Goal: Find specific page/section: Find specific page/section

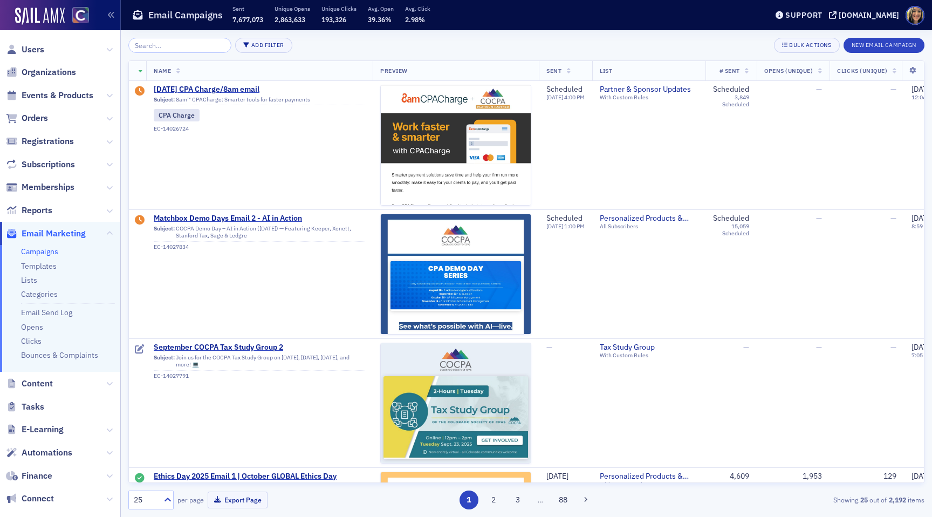
click at [50, 99] on span "Events & Products" at bounding box center [58, 96] width 72 height 12
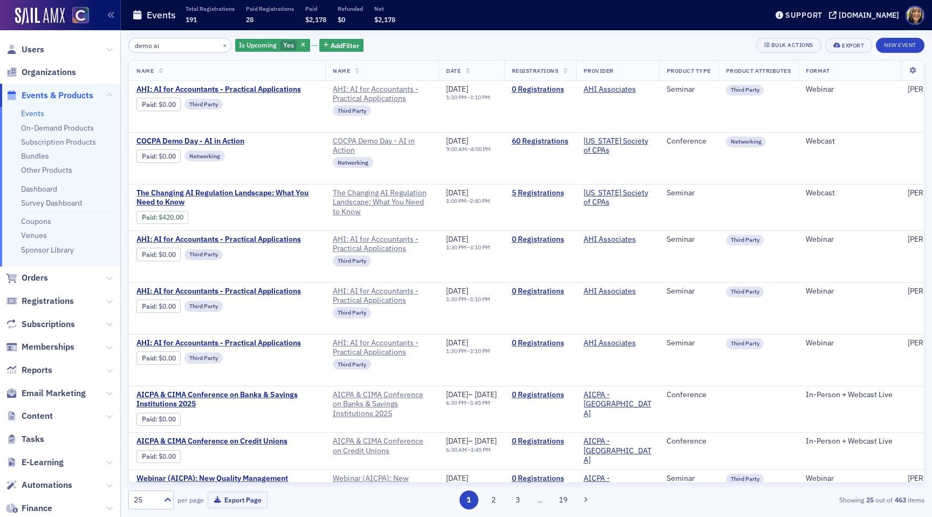
type input "demo ai"
